Goal: Task Accomplishment & Management: Manage account settings

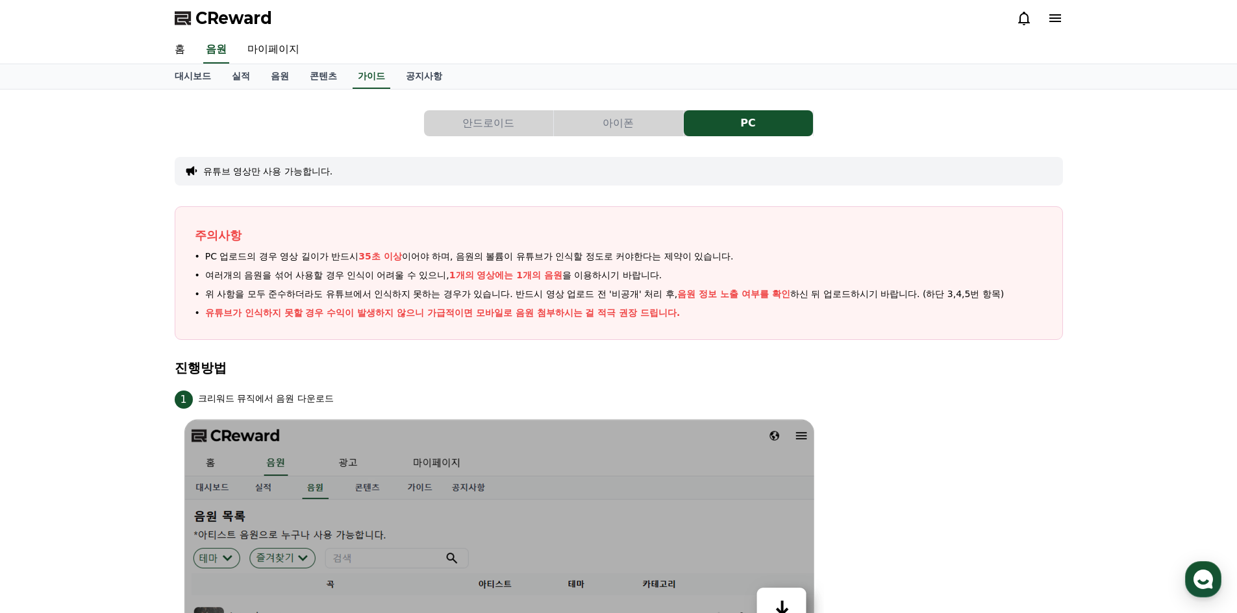
click at [578, 129] on button "아이폰" at bounding box center [618, 123] width 129 height 26
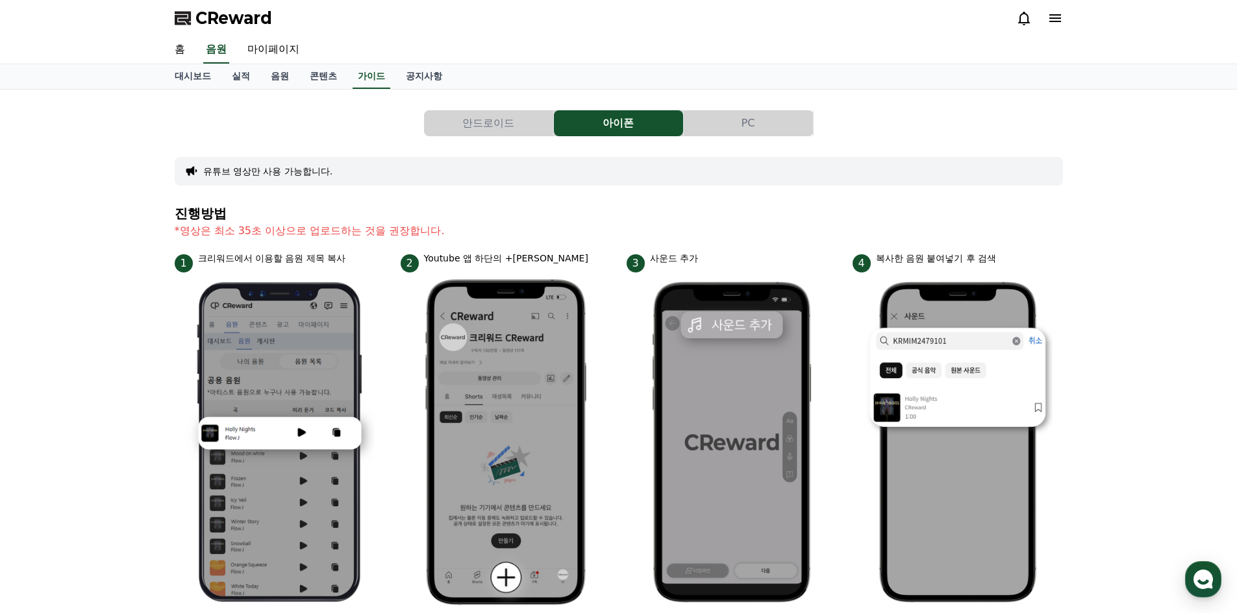
click at [495, 131] on button "안드로이드" at bounding box center [488, 123] width 129 height 26
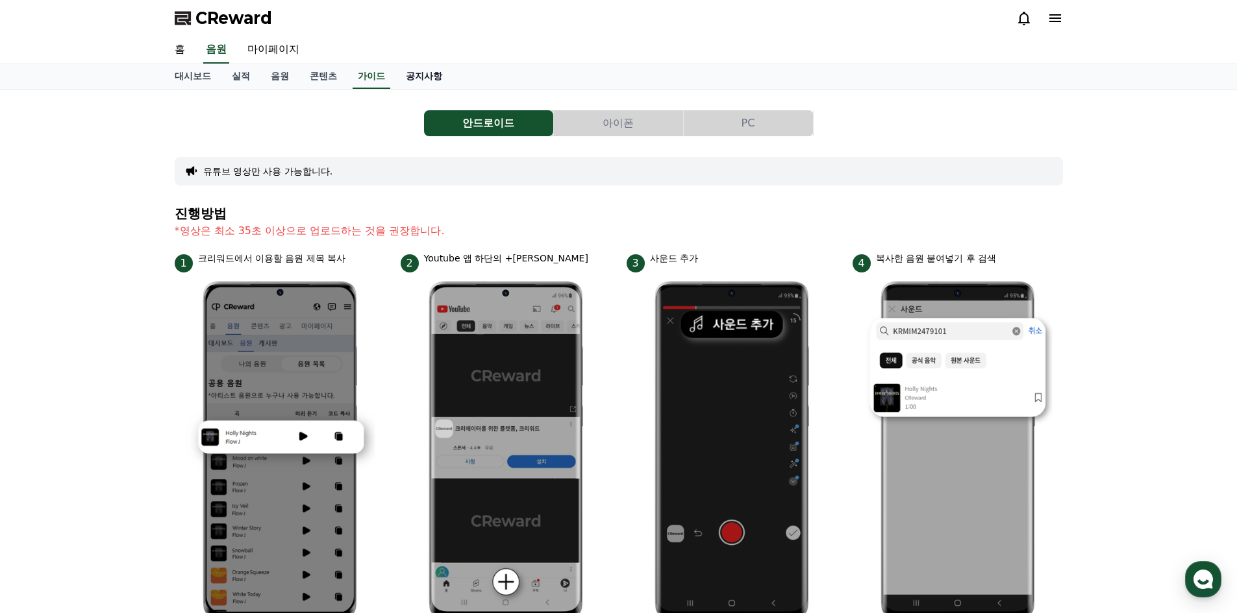
click at [413, 78] on link "공지사항" at bounding box center [423, 76] width 57 height 25
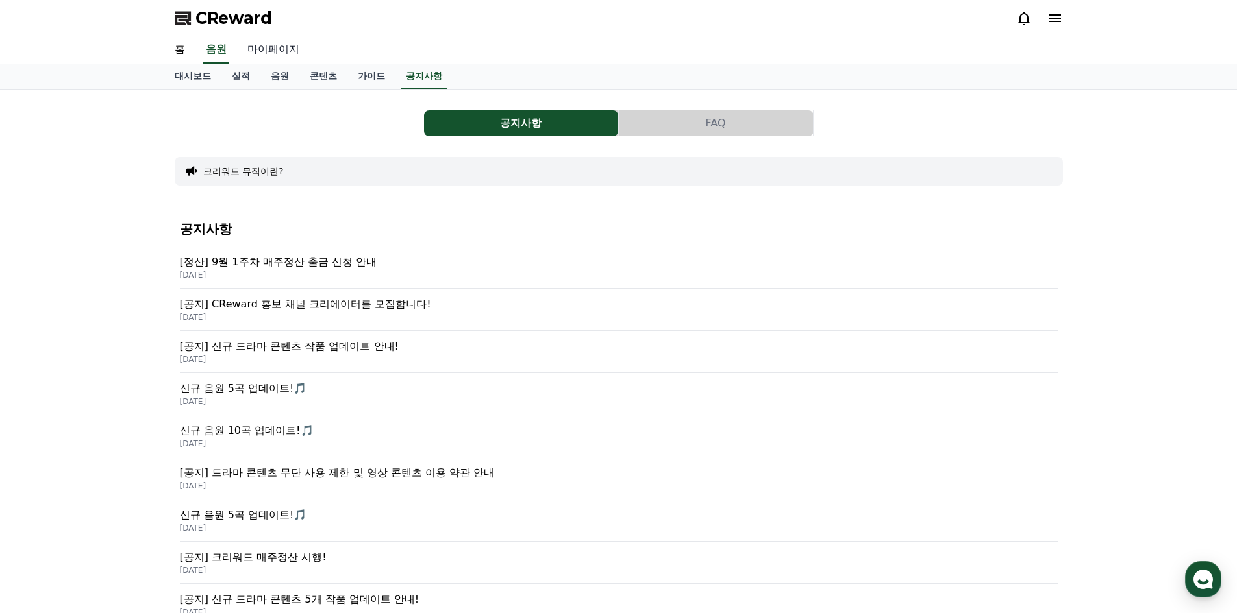
click at [256, 45] on link "마이페이지" at bounding box center [273, 49] width 73 height 27
select select "**********"
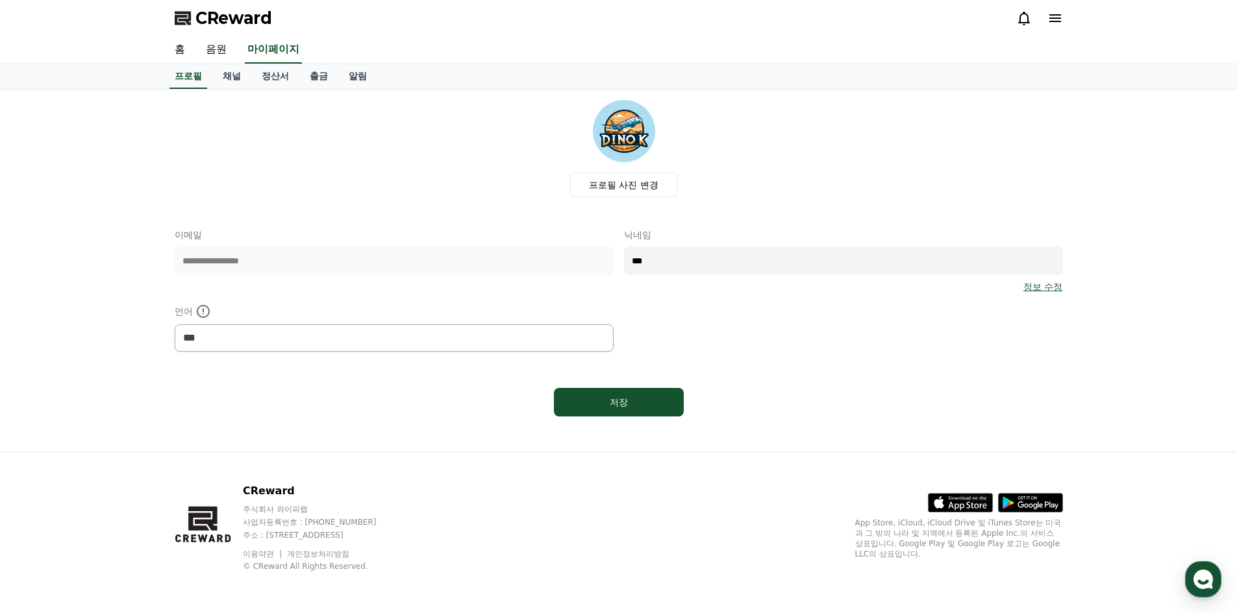
click at [1028, 290] on link "정보 수정" at bounding box center [1042, 286] width 39 height 13
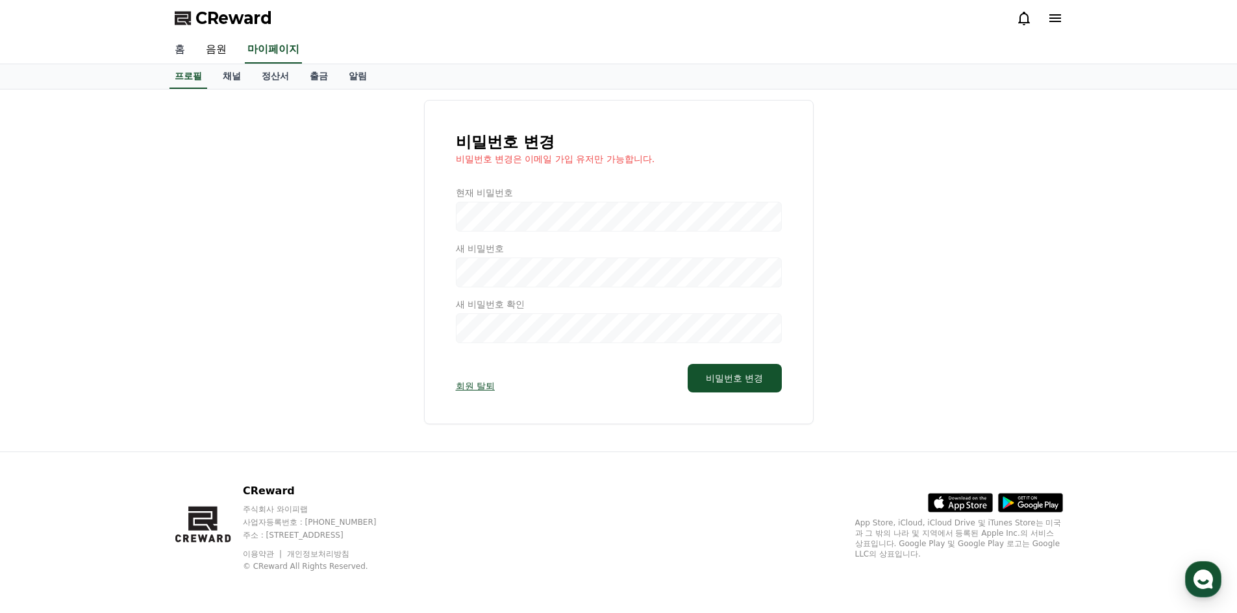
click at [187, 49] on link "홈" at bounding box center [179, 49] width 31 height 27
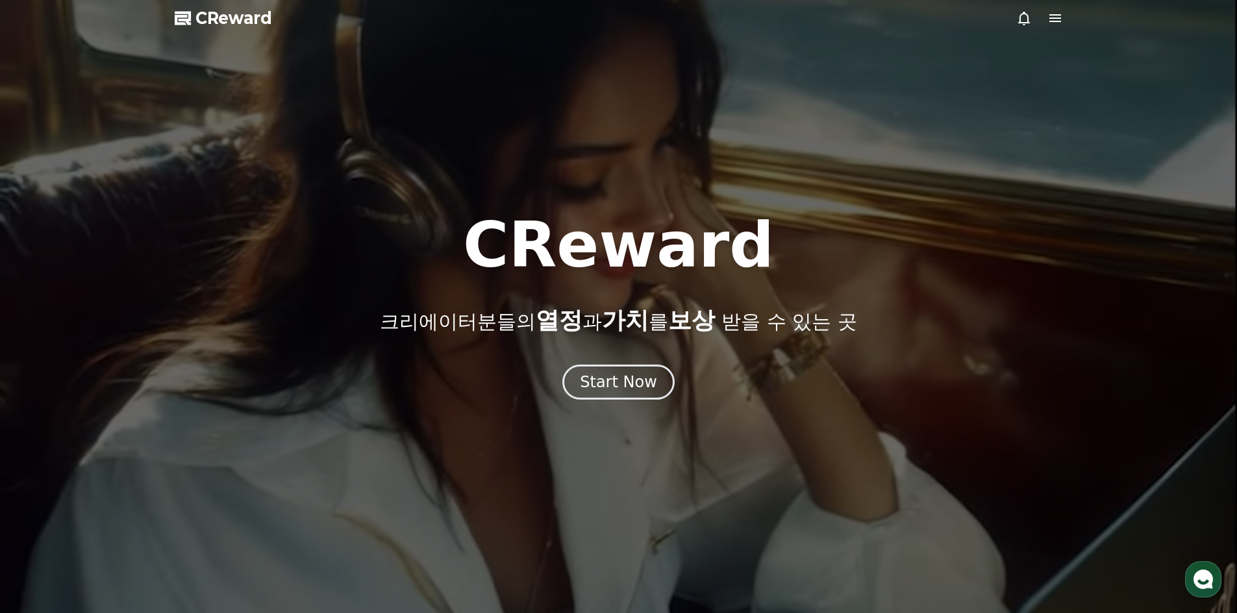
click at [1054, 20] on icon at bounding box center [1055, 18] width 16 height 16
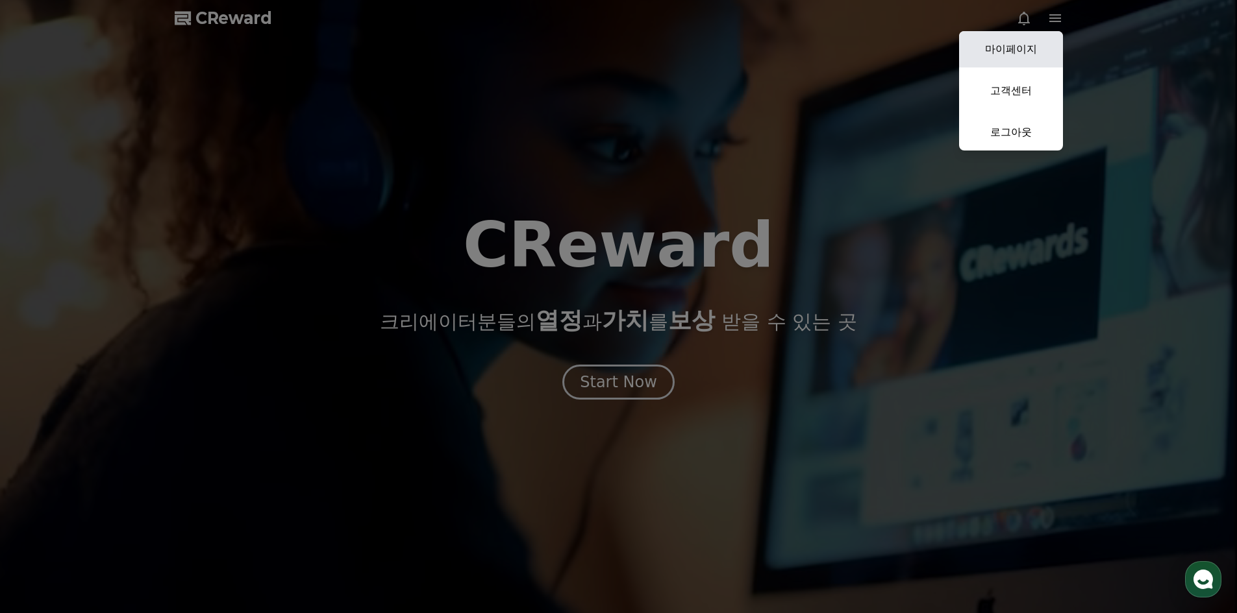
click at [1037, 43] on link "마이페이지" at bounding box center [1011, 49] width 104 height 36
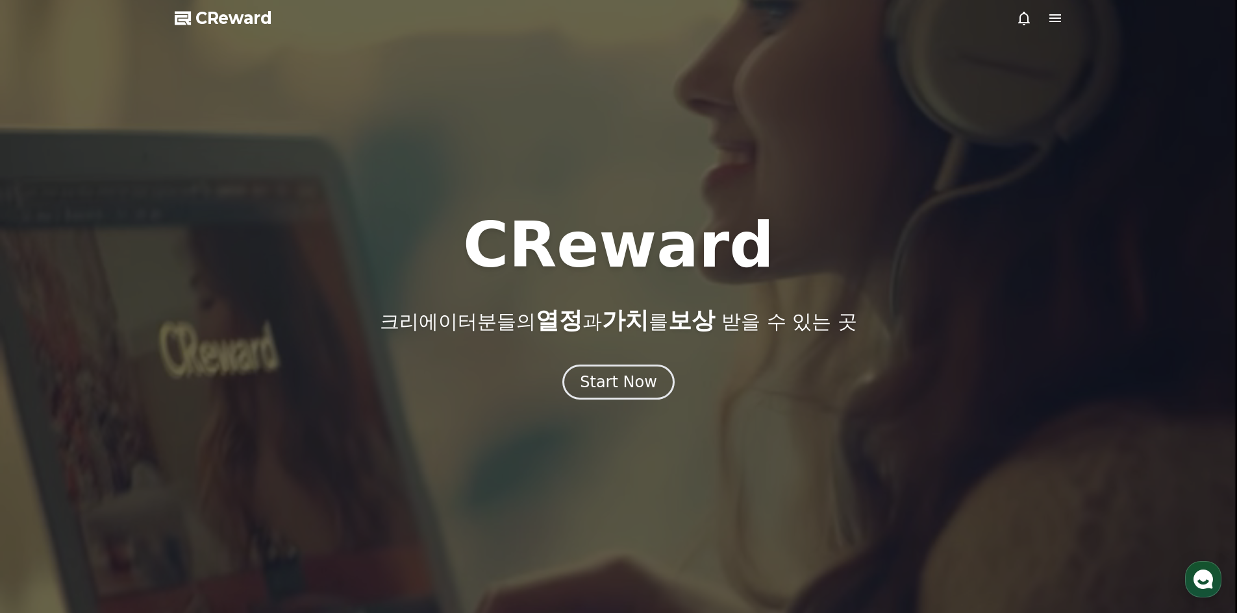
select select "**********"
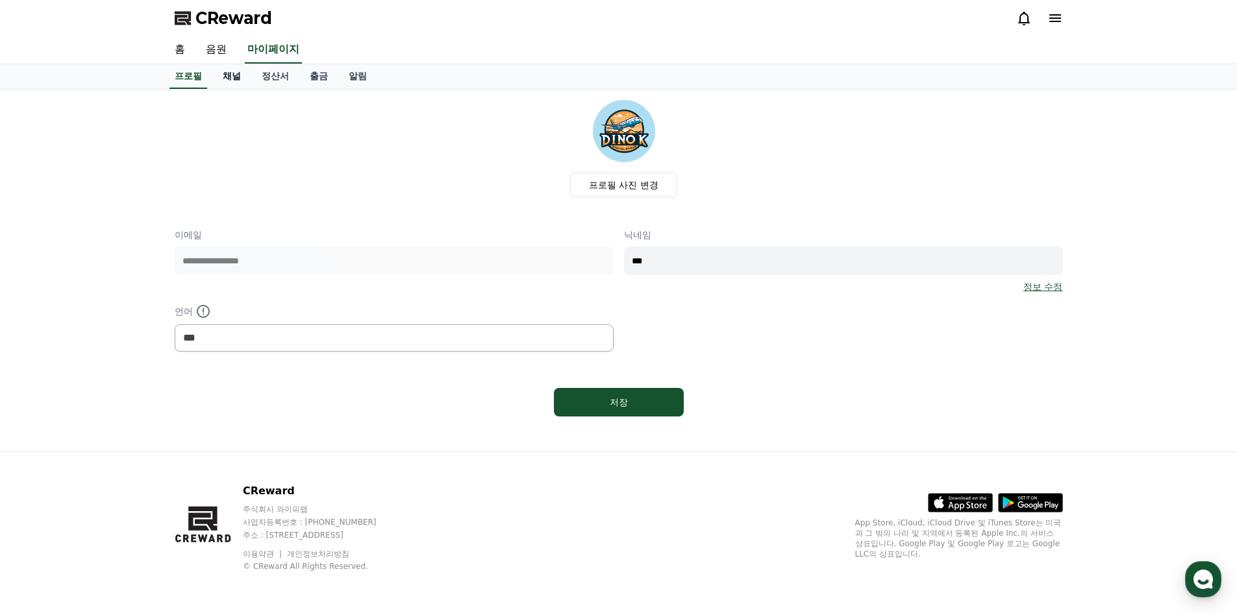
click at [236, 83] on link "채널" at bounding box center [231, 76] width 39 height 25
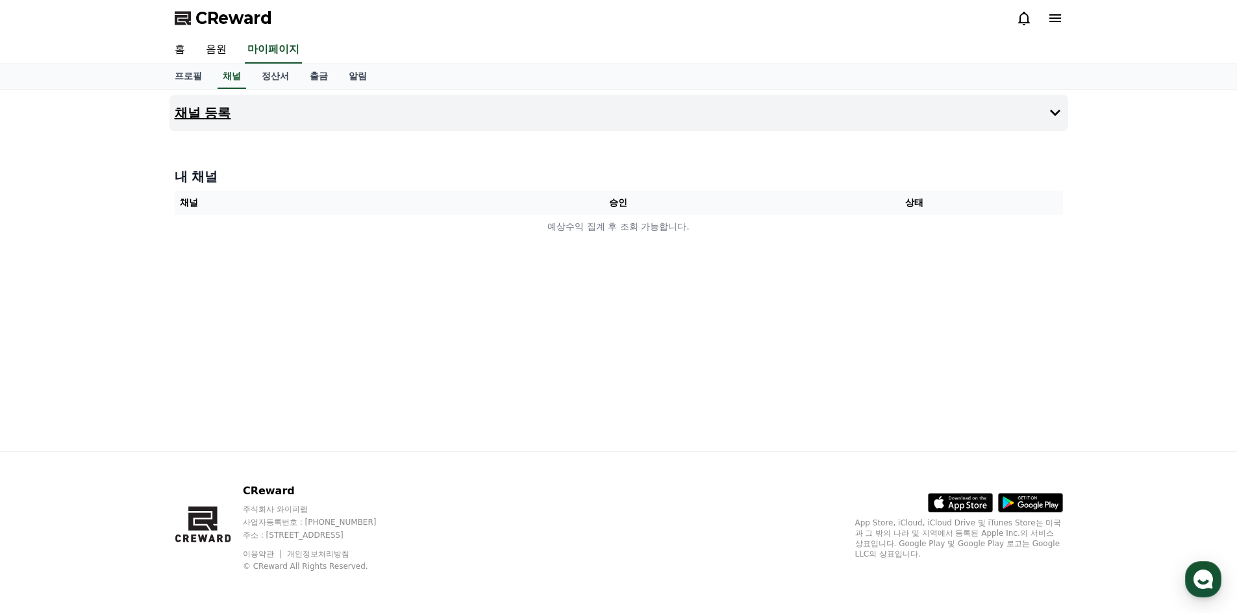
click at [1050, 110] on icon at bounding box center [1055, 113] width 16 height 16
